Goal: Browse casually: Explore the website without a specific task or goal

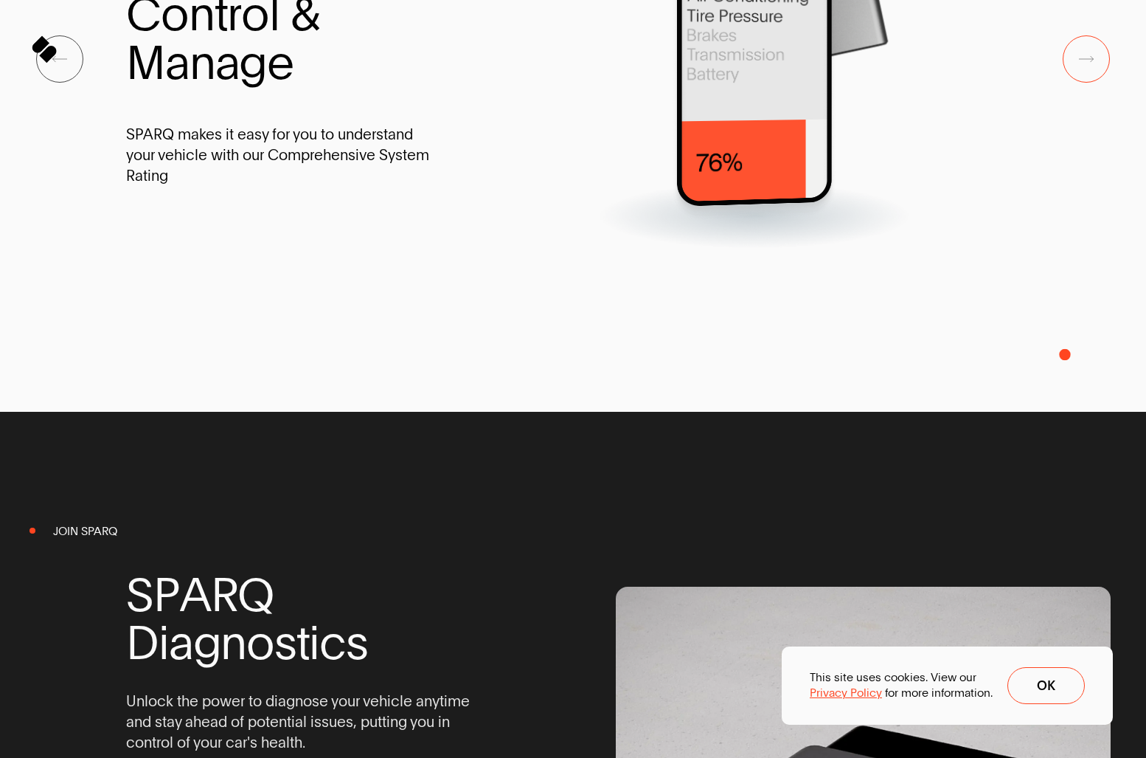
click at [1065, 83] on span at bounding box center [1086, 58] width 47 height 47
click at [1094, 83] on button "Next Slide" at bounding box center [1086, 58] width 47 height 47
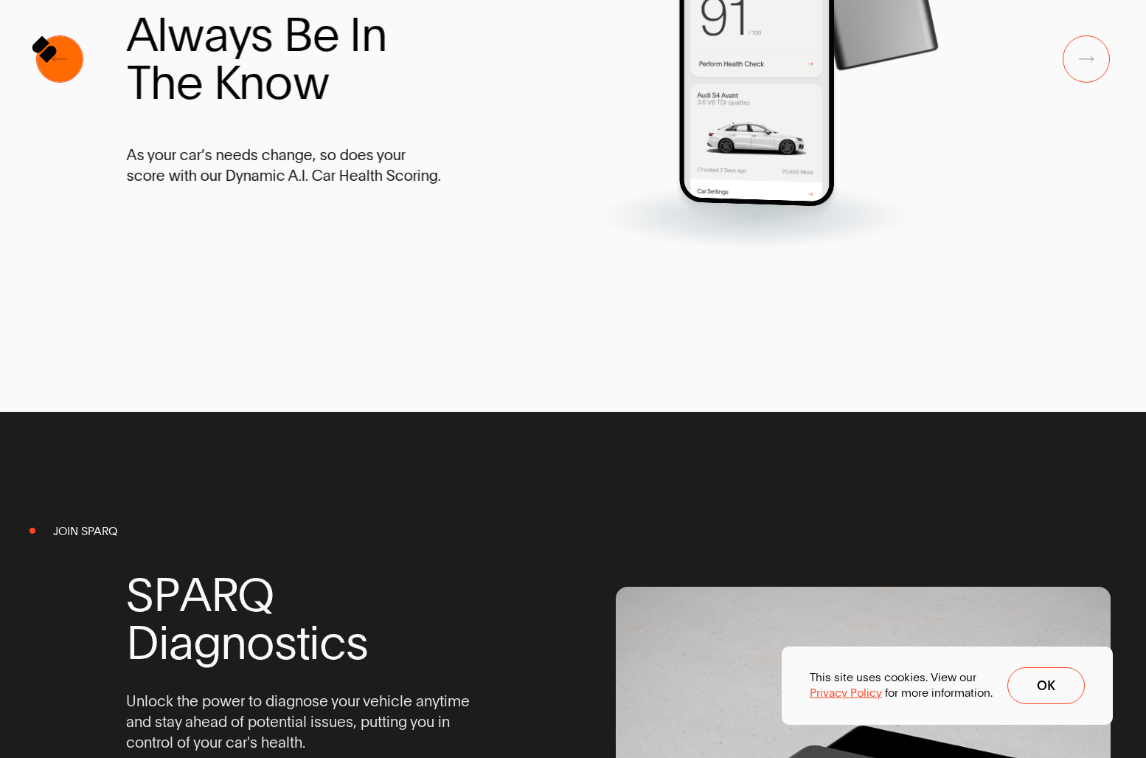
click at [69, 83] on button "Previous Slide" at bounding box center [59, 58] width 47 height 47
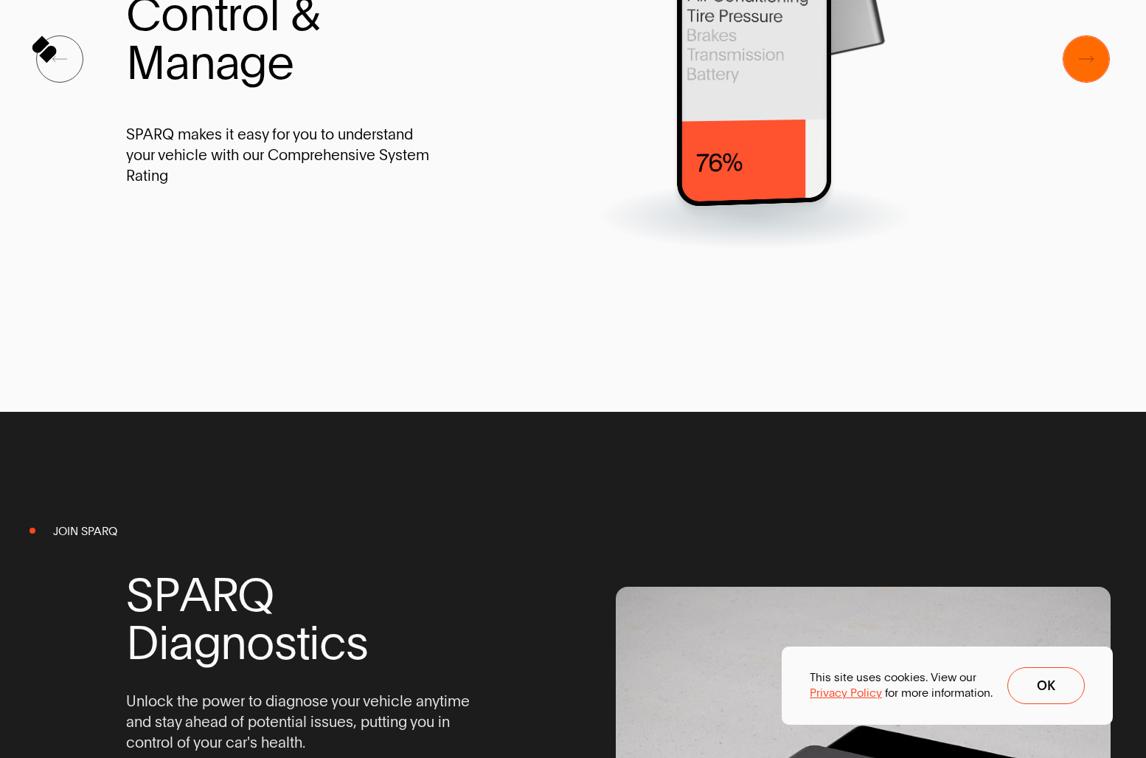
click at [1089, 63] on icon "Next Slide" at bounding box center [1086, 58] width 15 height 7
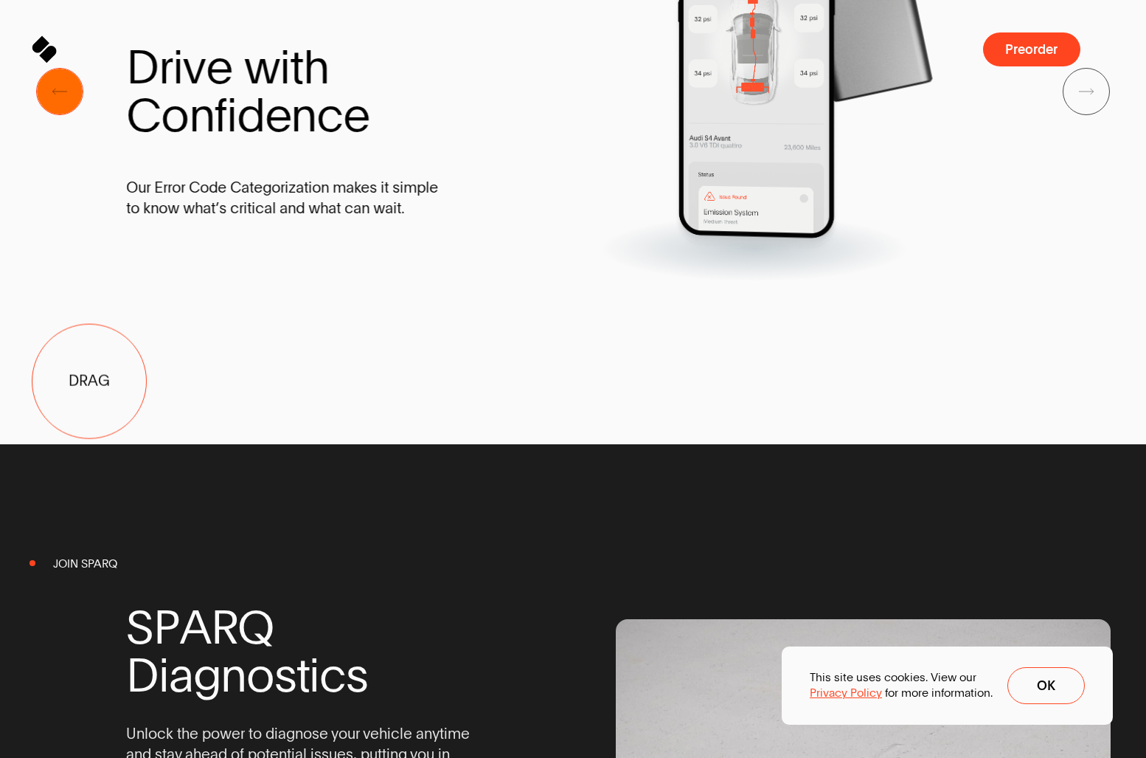
click at [72, 115] on button "Previous Slide" at bounding box center [59, 91] width 47 height 47
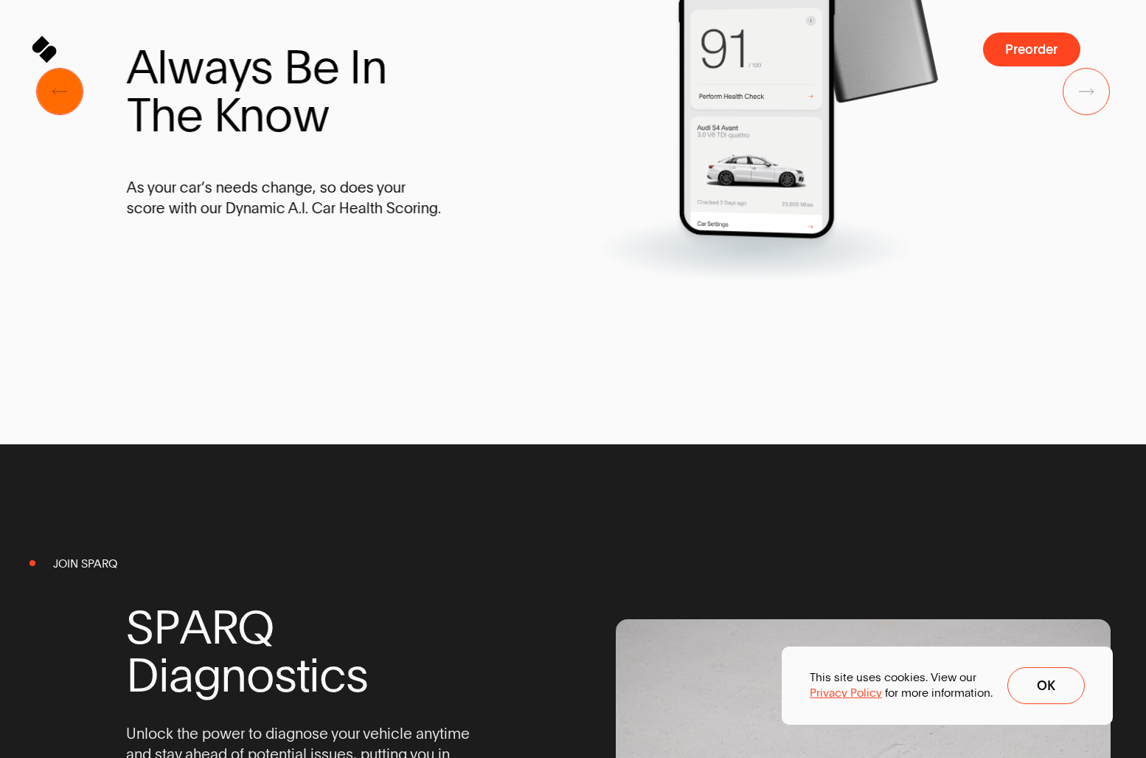
click at [72, 114] on span "Previous Slide" at bounding box center [60, 92] width 46 height 46
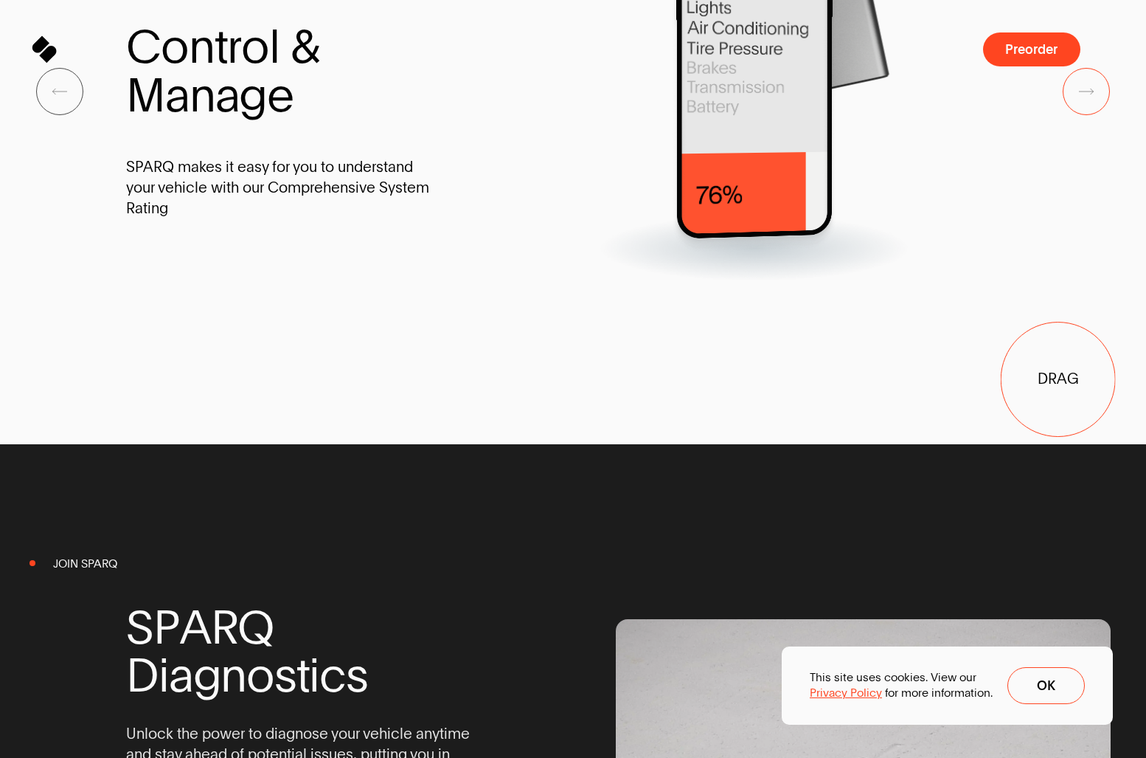
click at [1059, 139] on span "h" at bounding box center [1057, 115] width 26 height 48
click at [1076, 115] on button "Next Slide" at bounding box center [1086, 91] width 47 height 47
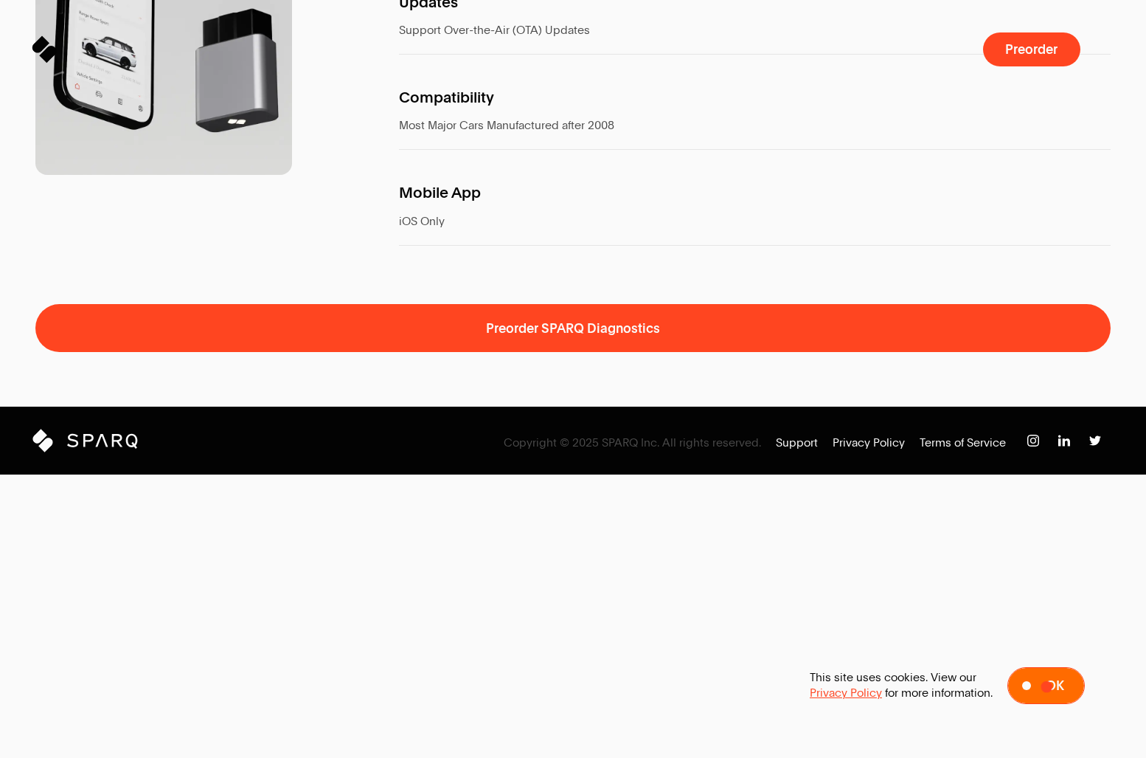
click at [1047, 686] on span "Ok" at bounding box center [1055, 685] width 18 height 13
